Goal: Check status: Check status

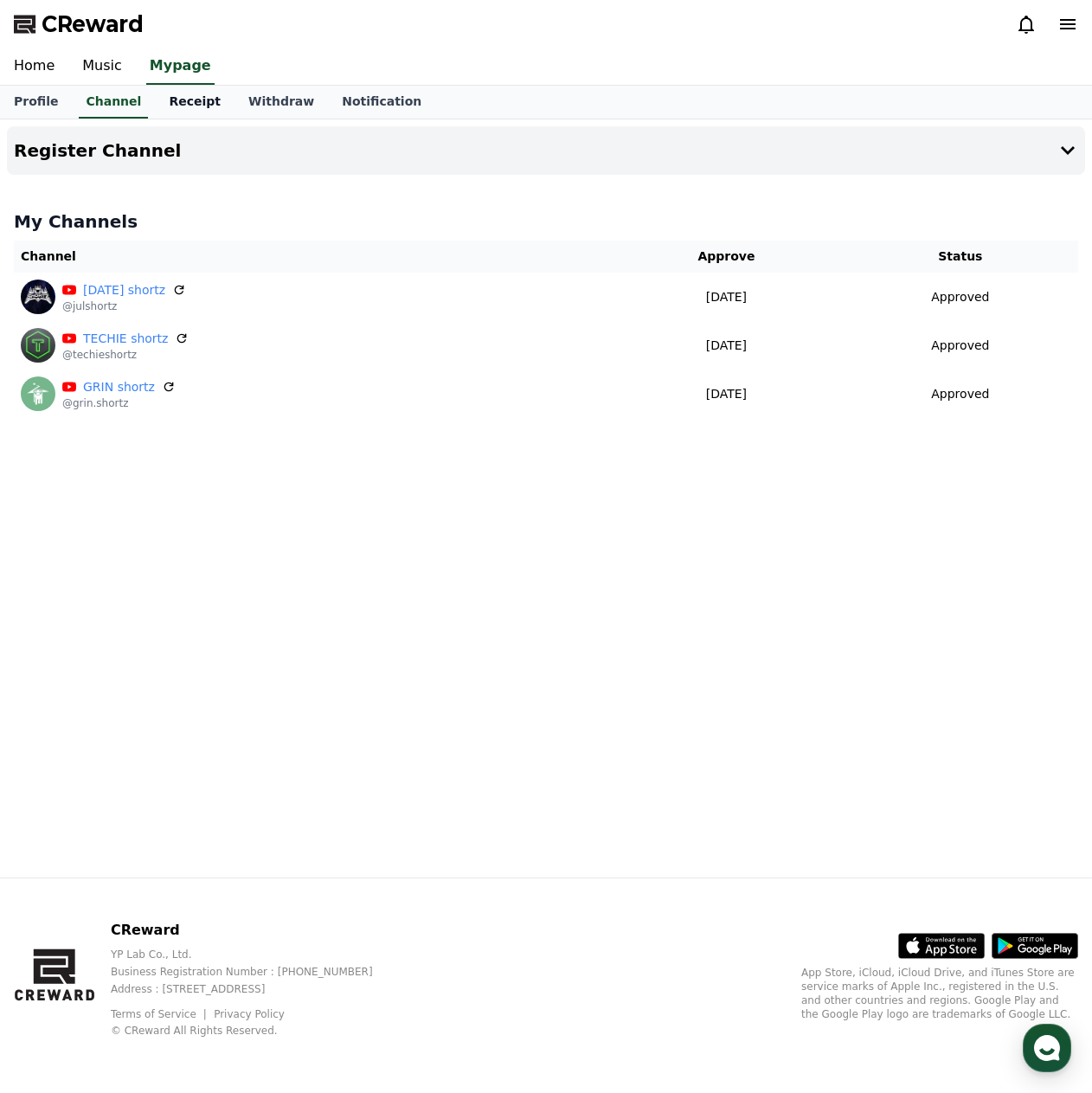
click at [176, 104] on link "Receipt" at bounding box center [194, 102] width 79 height 33
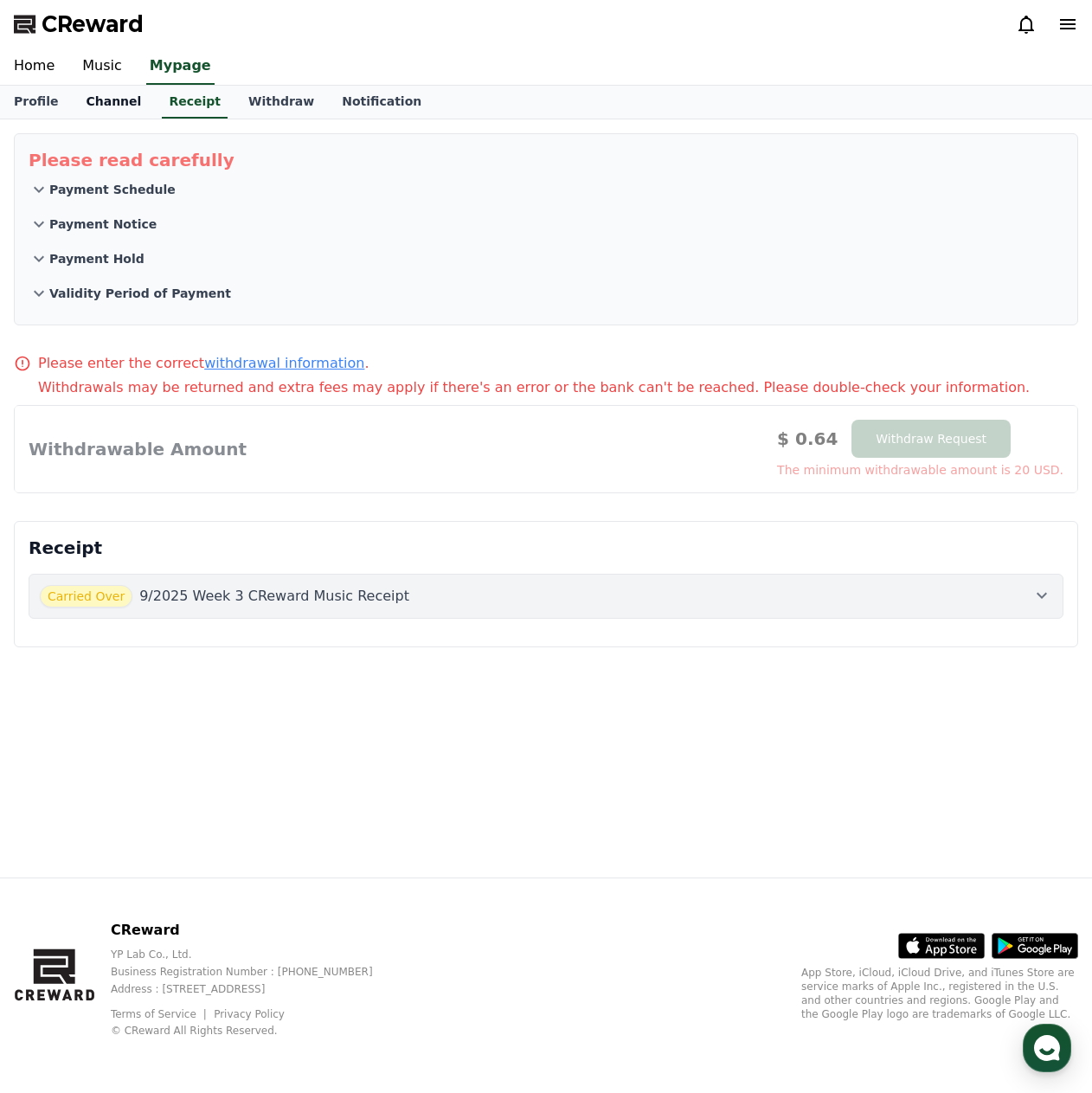
click at [117, 106] on link "Channel" at bounding box center [113, 102] width 83 height 33
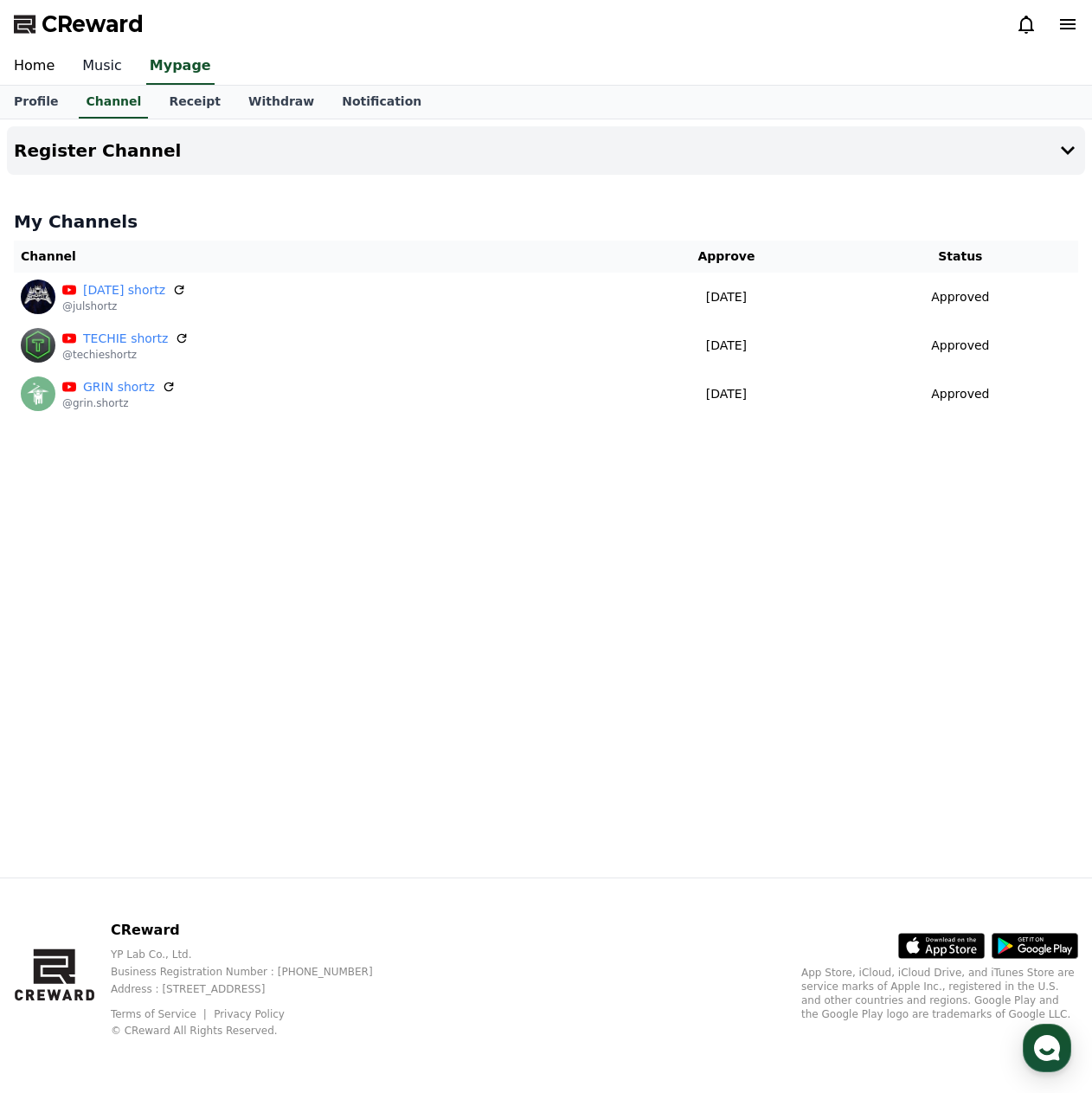
click at [96, 76] on link "Music" at bounding box center [102, 66] width 67 height 36
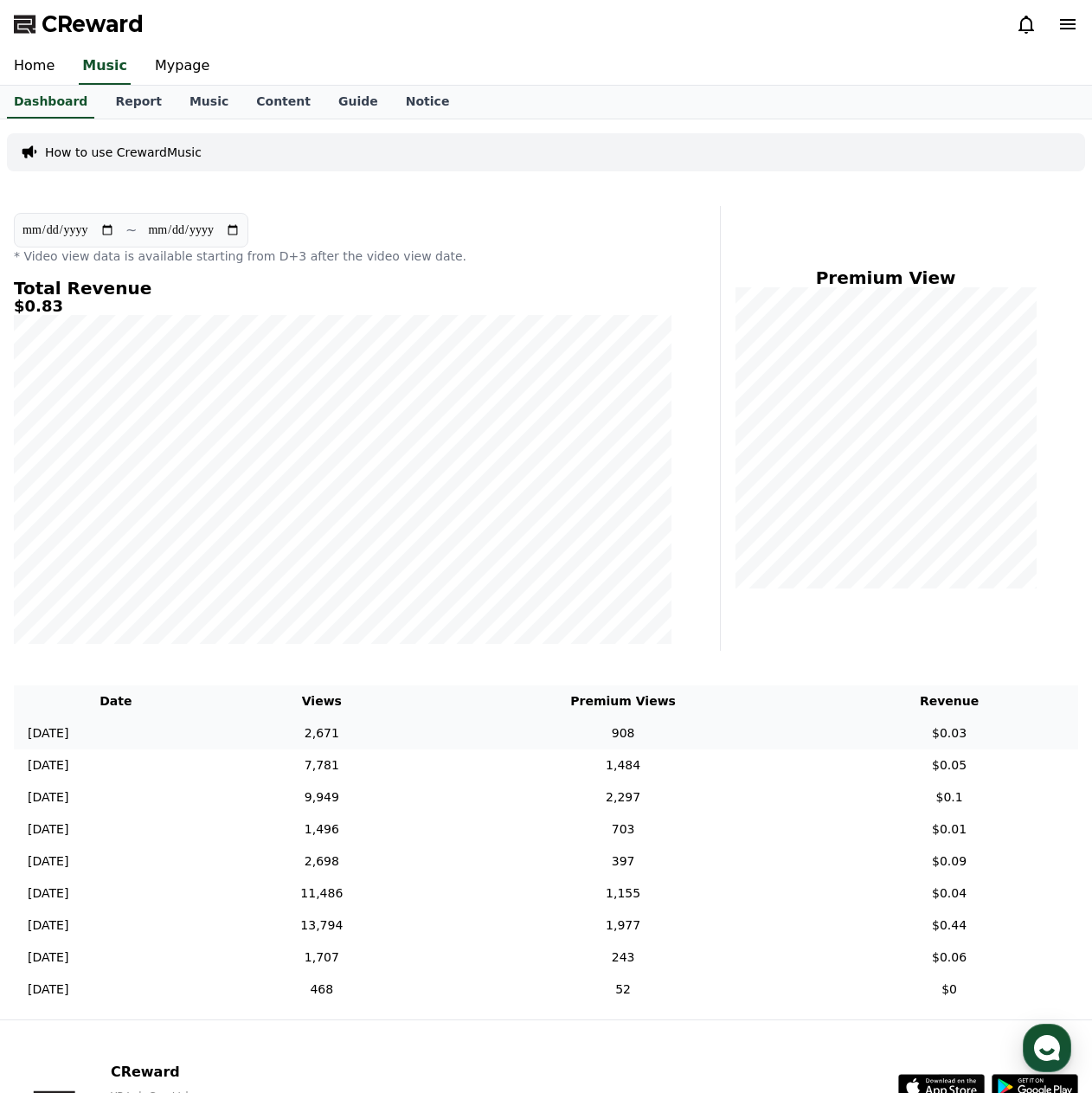
click at [93, 724] on td "[DATE] 09/25" at bounding box center [116, 733] width 204 height 32
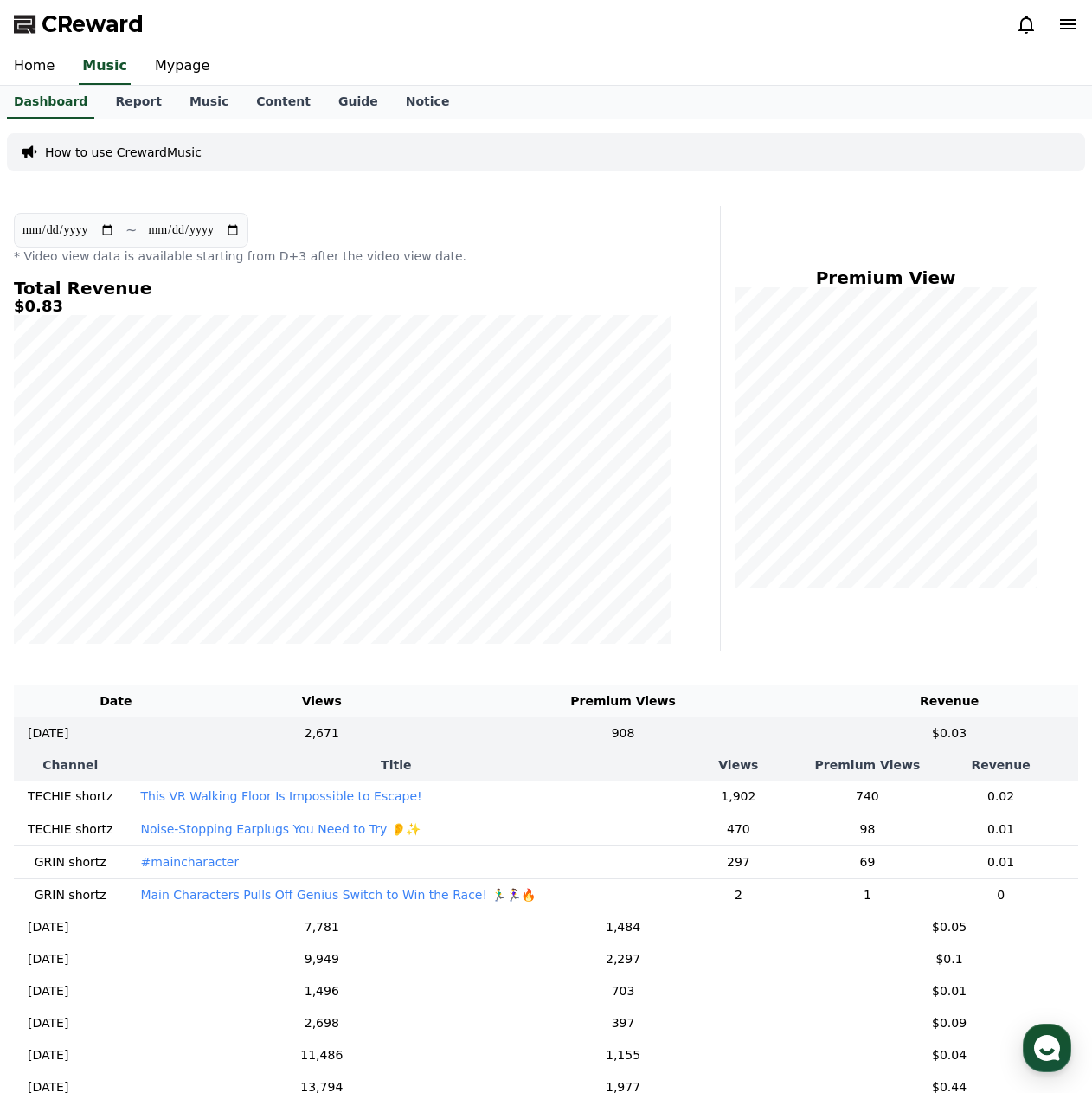
click at [579, 63] on div "Home Music Mypage" at bounding box center [546, 66] width 1092 height 36
click at [1037, 1031] on div "button" at bounding box center [1047, 1048] width 49 height 49
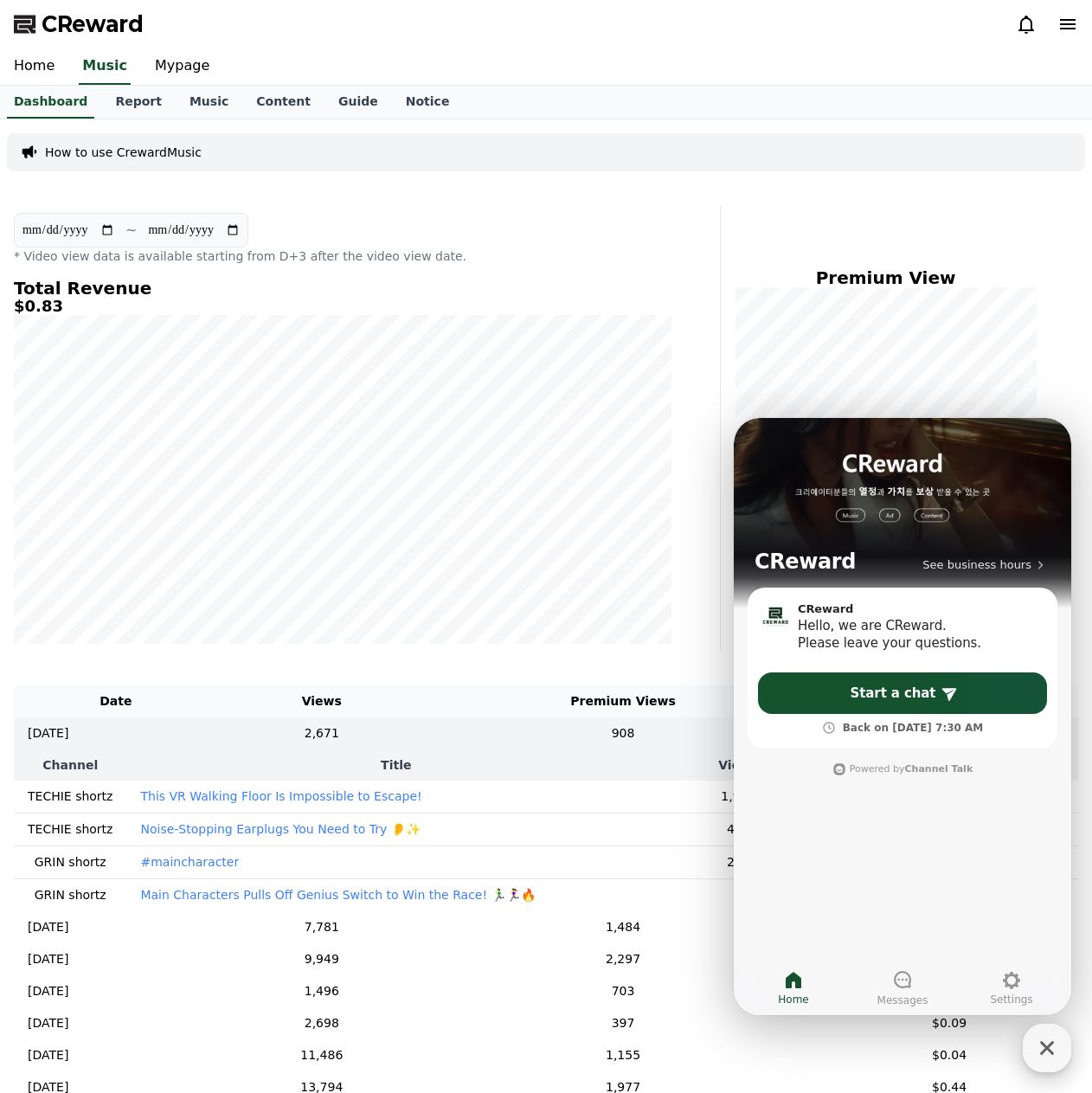
click at [1041, 1051] on icon "button" at bounding box center [1046, 1047] width 31 height 31
